Goal: Communication & Community: Answer question/provide support

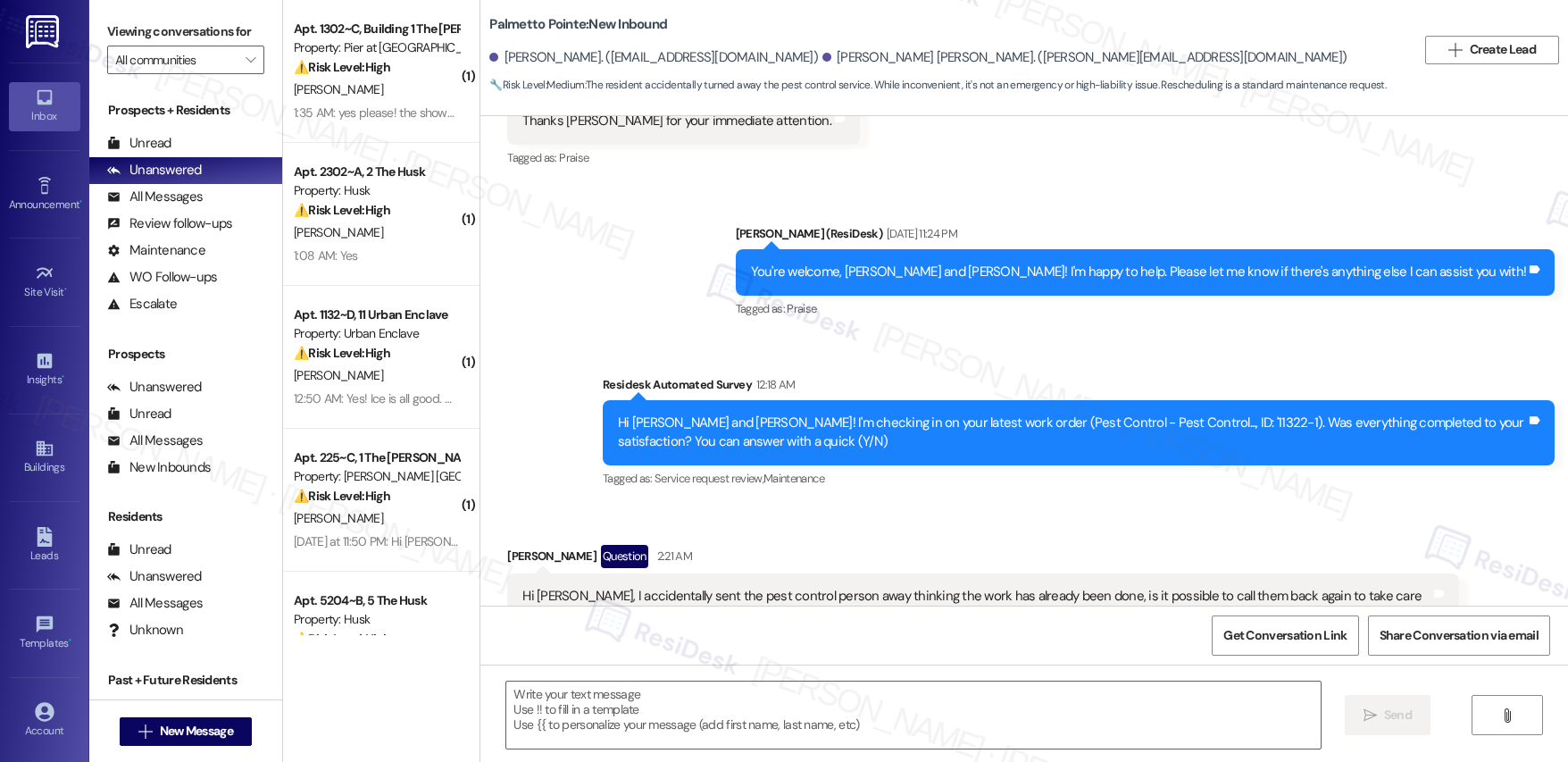
type textarea "Fetching suggested responses. Please feel free to read through the conversation…"
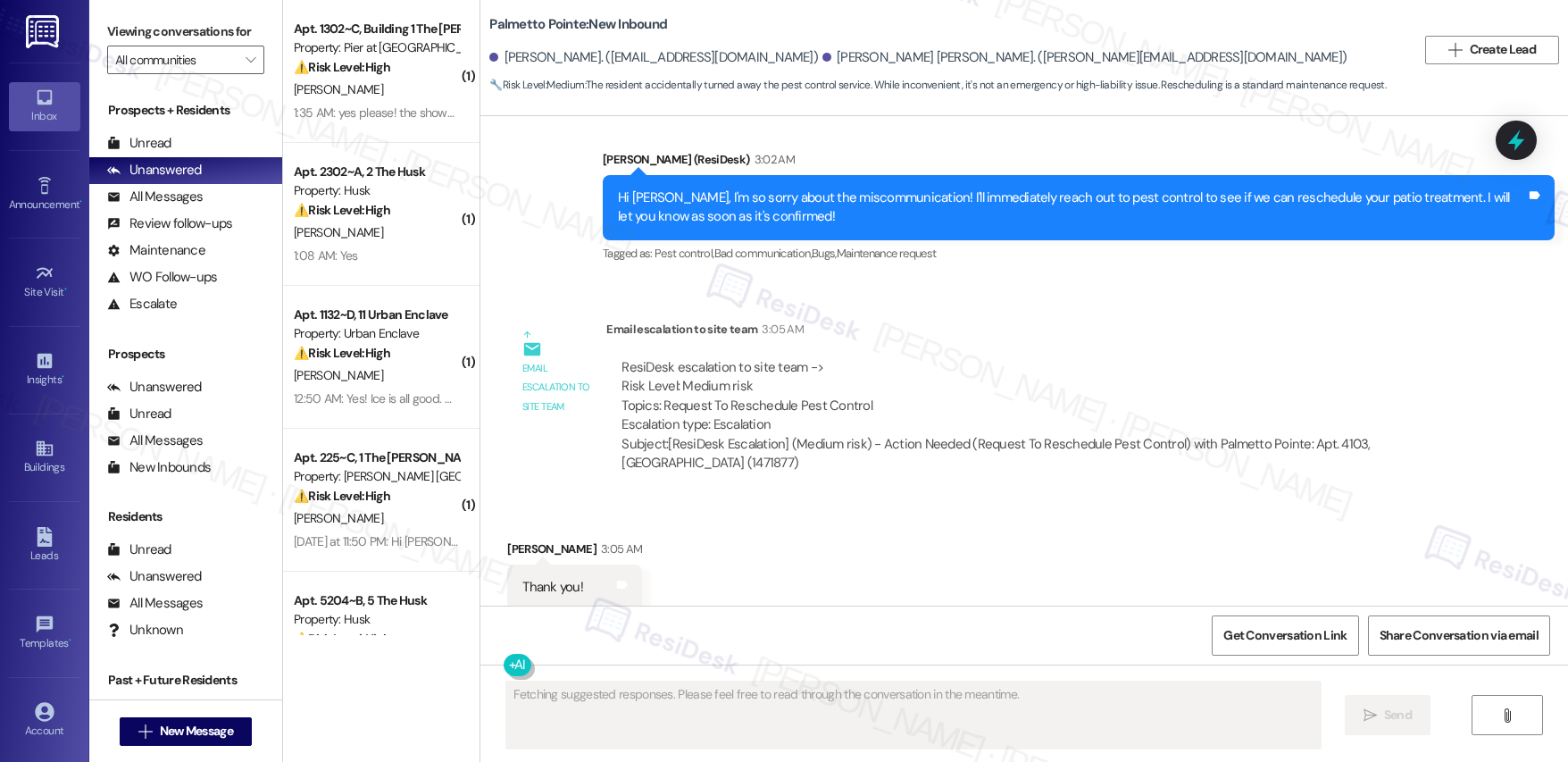
scroll to position [1447, 0]
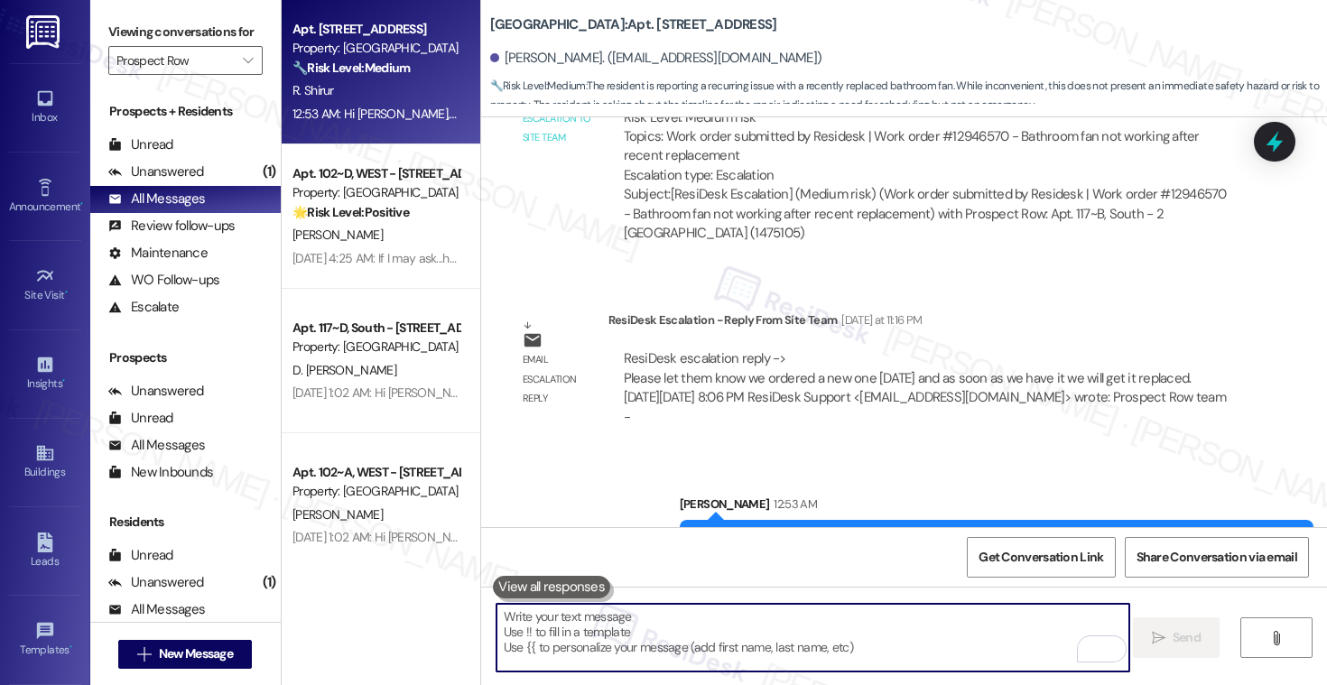
scroll to position [1911, 0]
